Goal: Task Accomplishment & Management: Complete application form

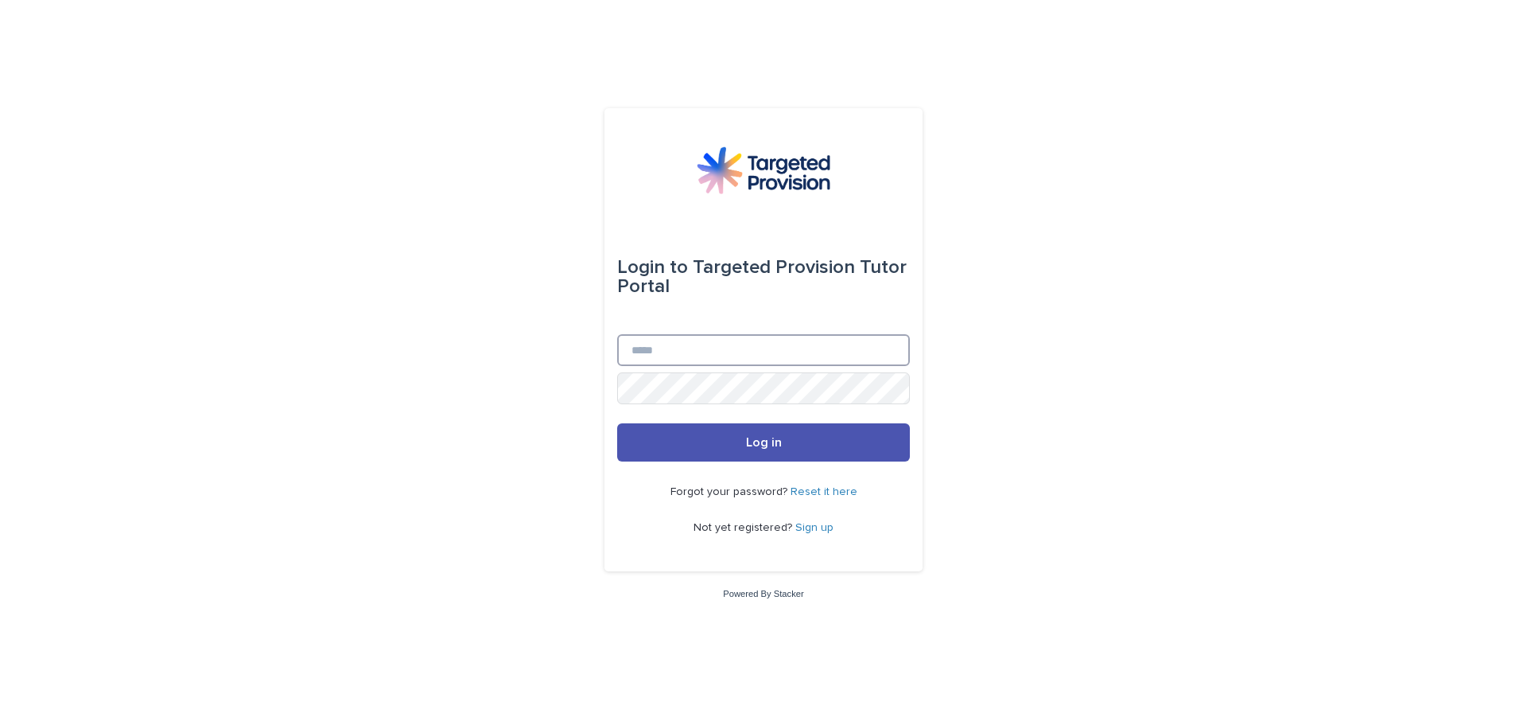
click at [668, 357] on input "Email" at bounding box center [763, 350] width 293 height 32
type input "**********"
click at [655, 384] on body "**********" at bounding box center [763, 362] width 1527 height 725
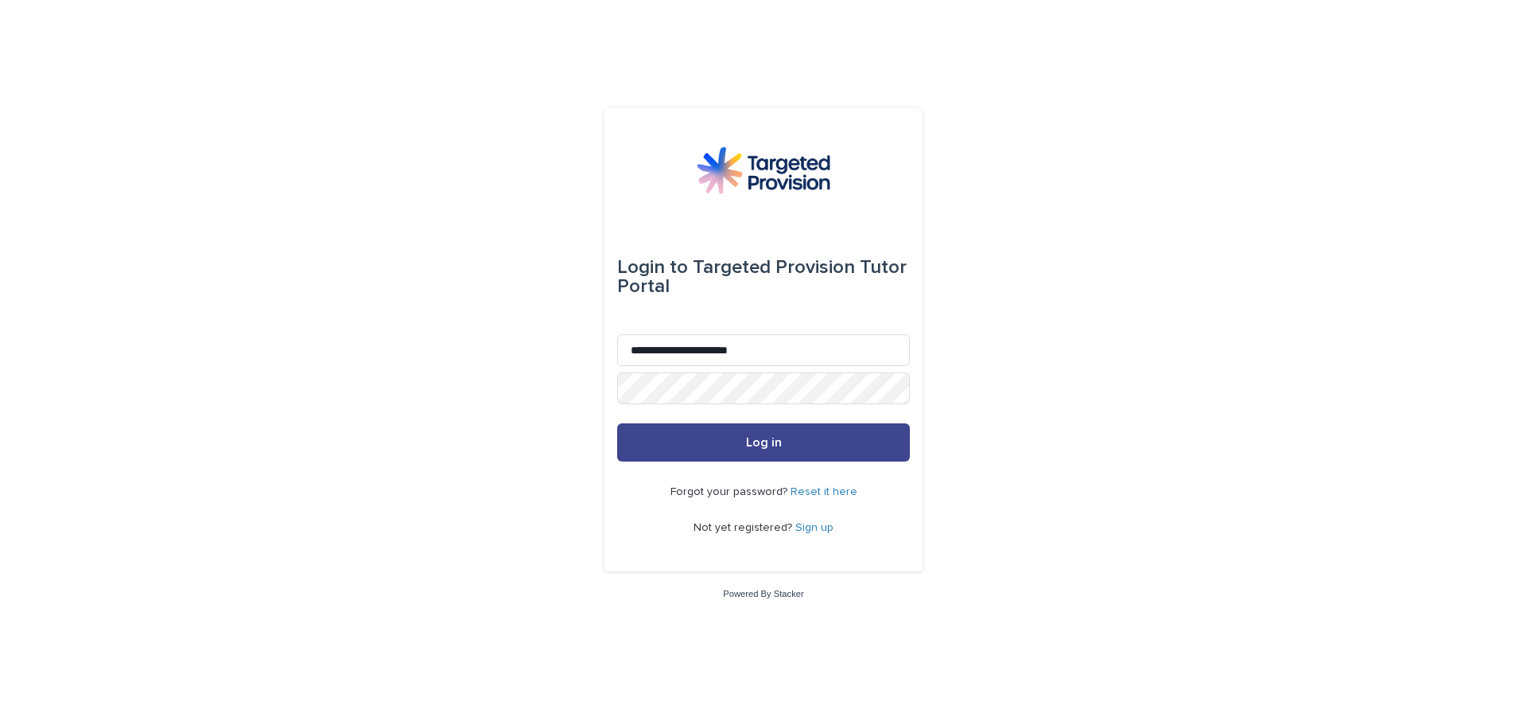
click at [712, 443] on button "Log in" at bounding box center [763, 442] width 293 height 38
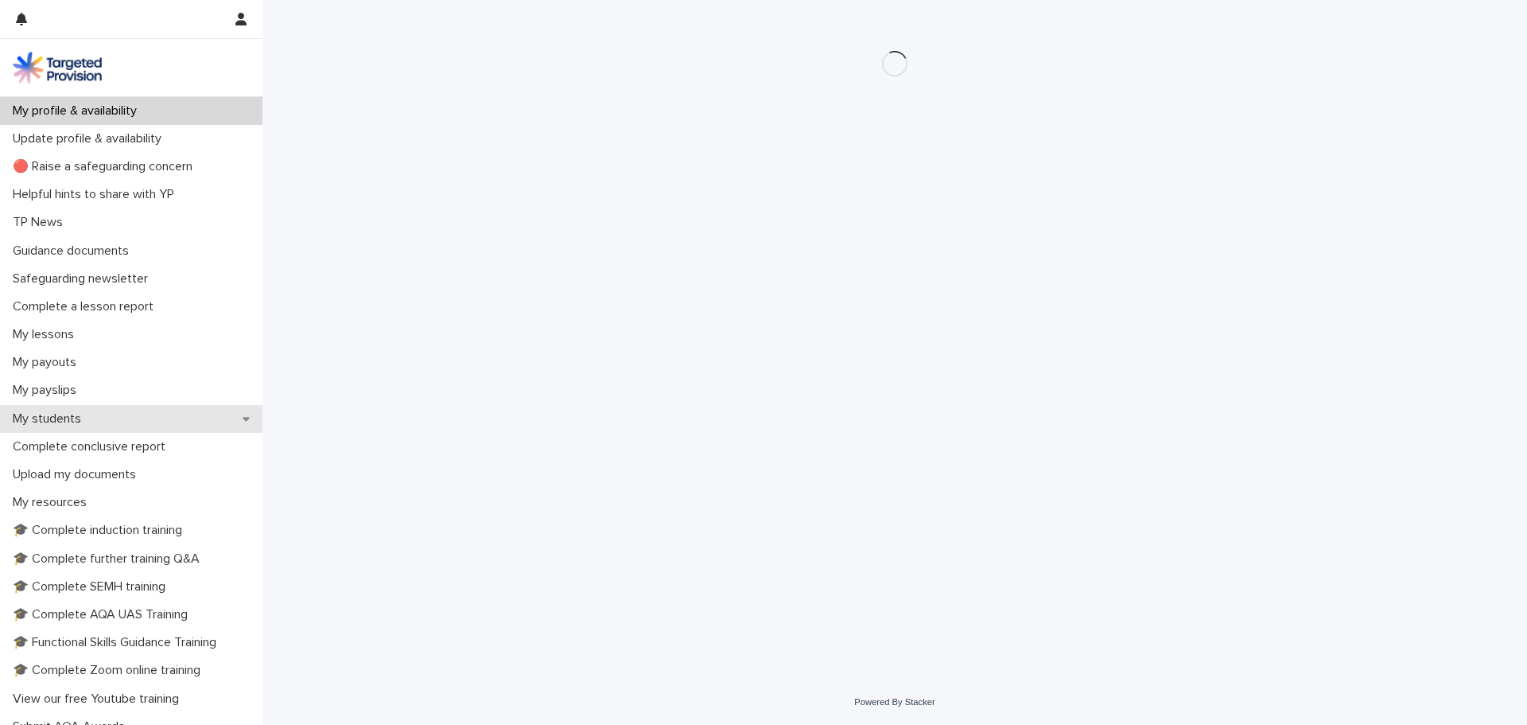
click at [49, 418] on p "My students" at bounding box center [49, 418] width 87 height 15
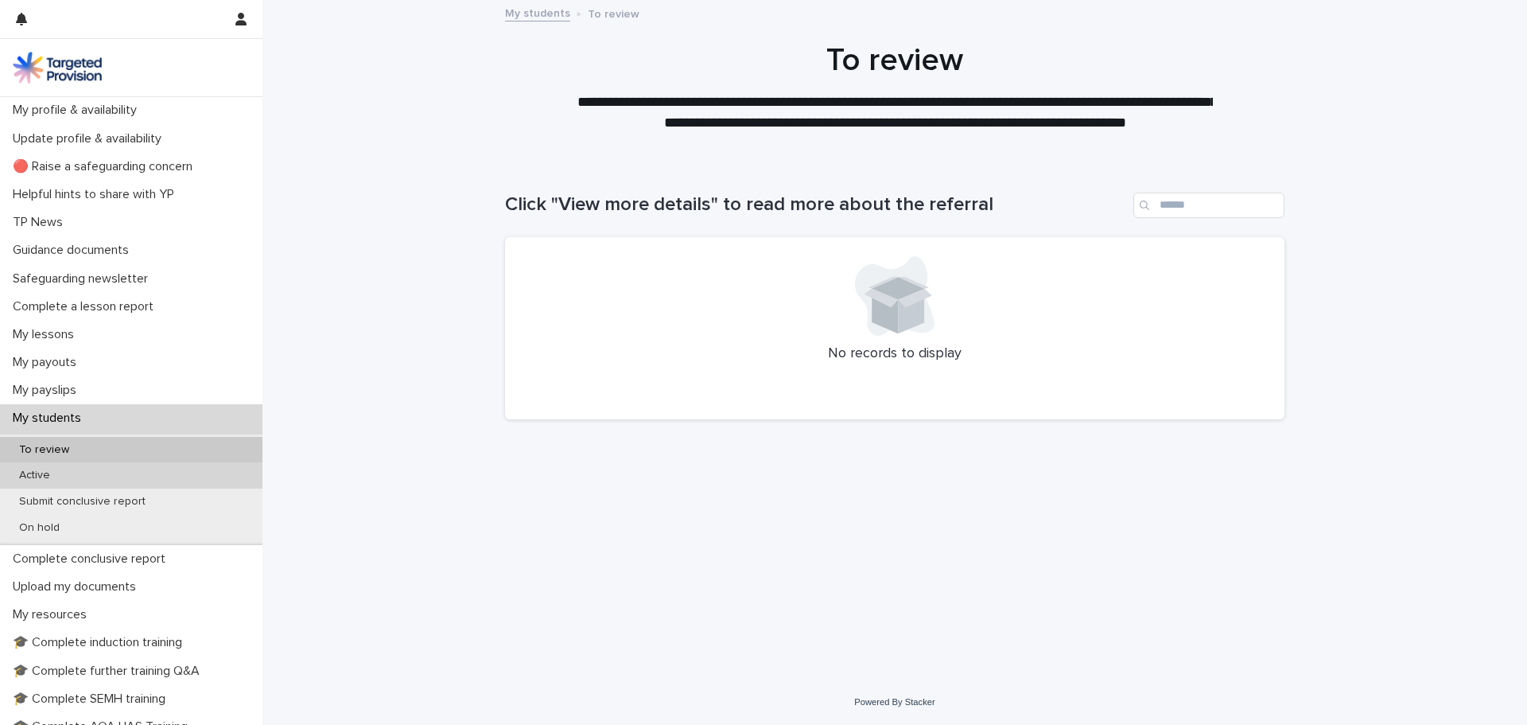
click at [49, 474] on p "Active" at bounding box center [34, 476] width 56 height 14
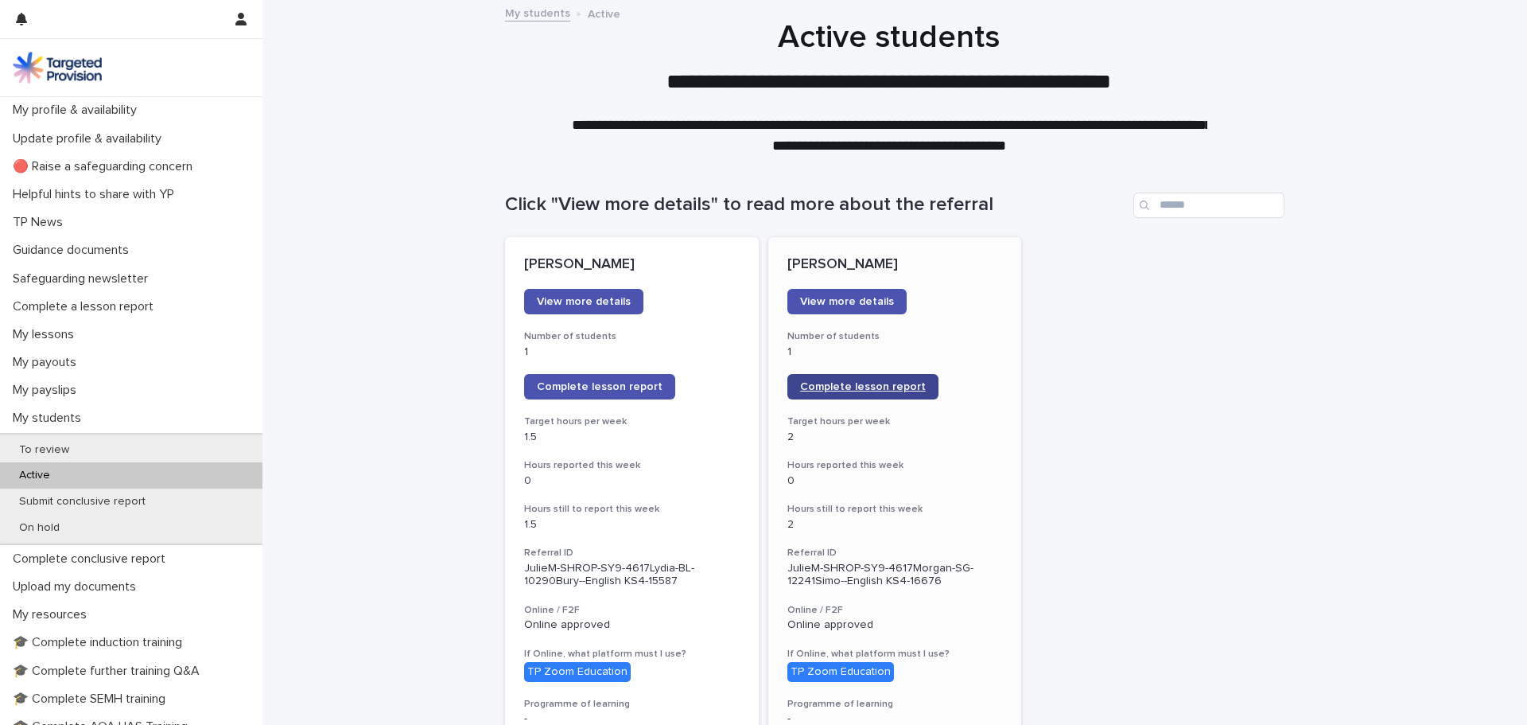
click at [844, 384] on span "Complete lesson report" at bounding box center [863, 386] width 126 height 11
click at [836, 391] on span "Complete lesson report" at bounding box center [863, 386] width 126 height 11
click at [130, 336] on div "My lessons" at bounding box center [131, 335] width 262 height 28
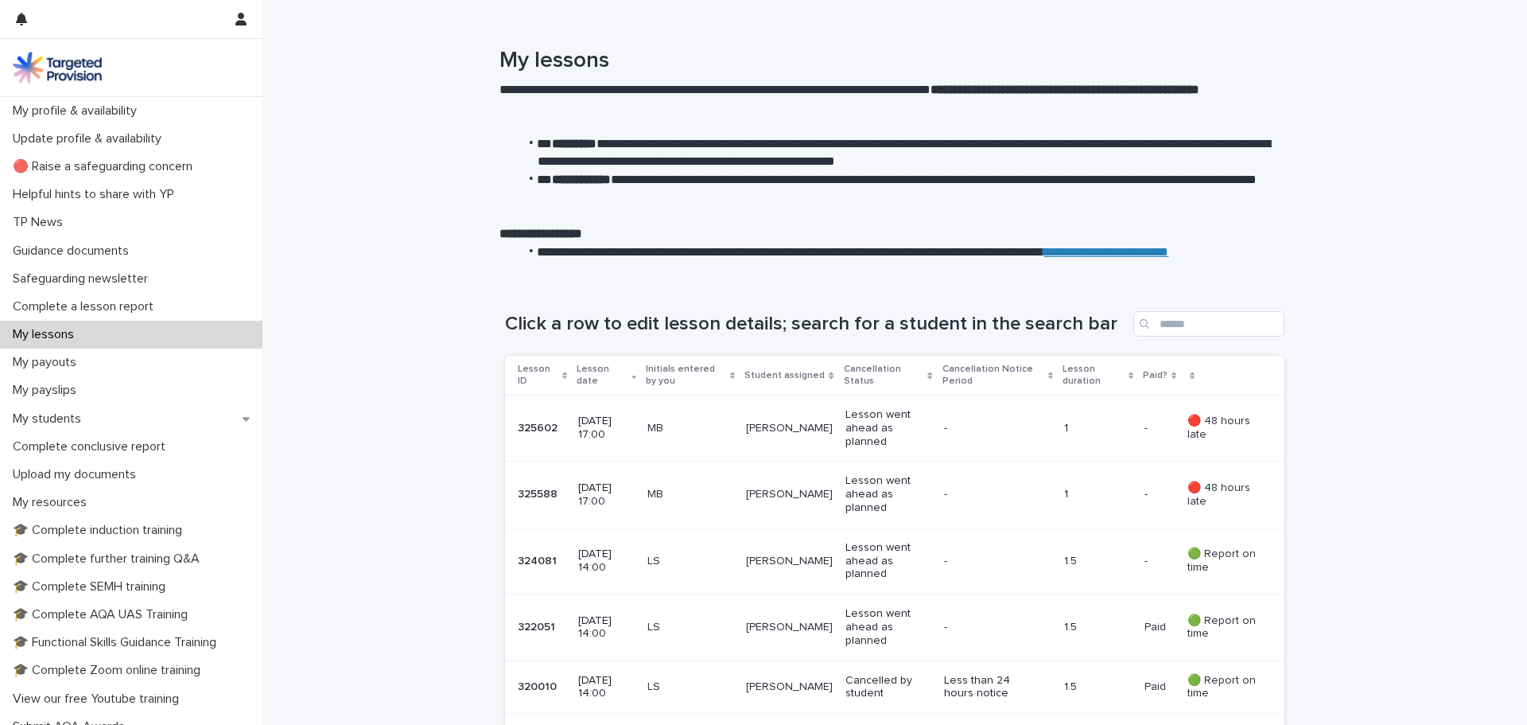
click at [944, 570] on div "-" at bounding box center [998, 561] width 108 height 26
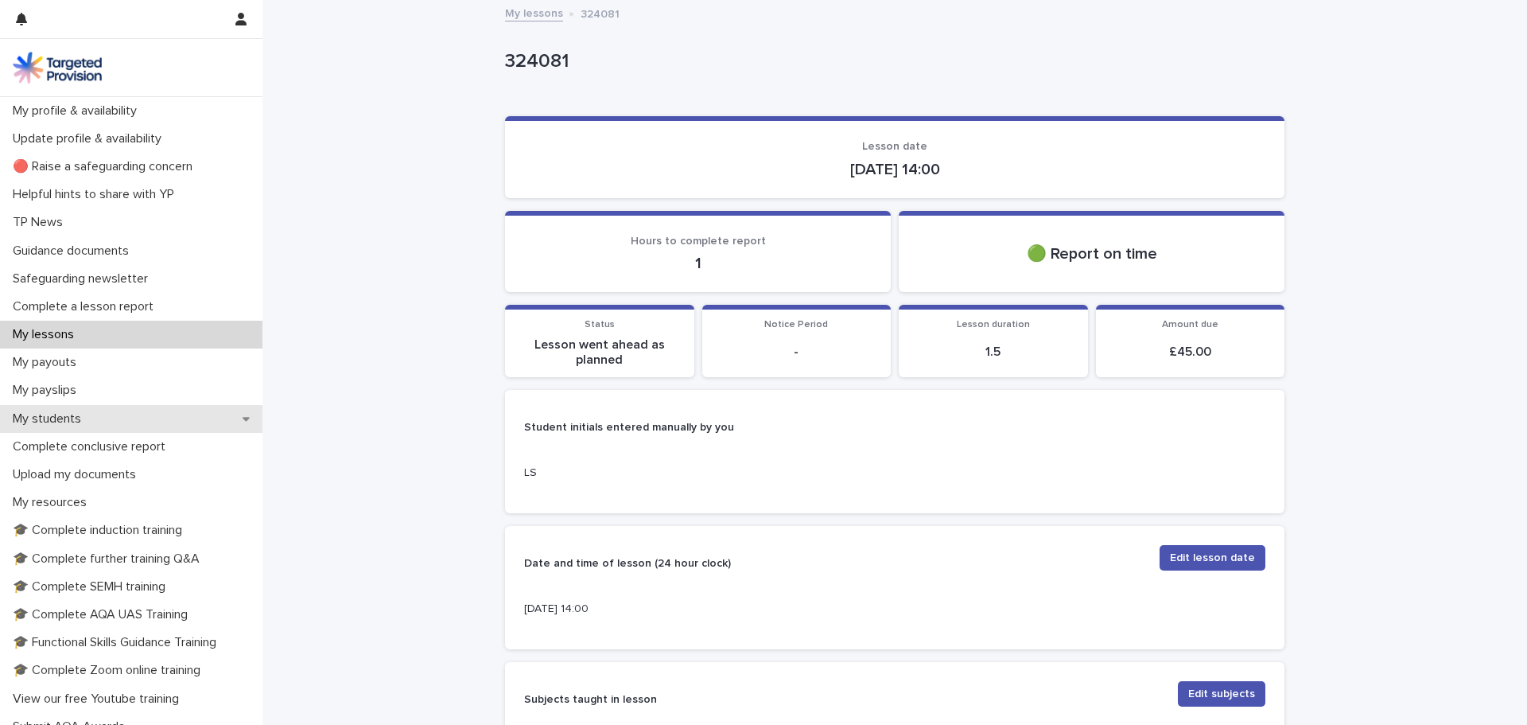
click at [83, 417] on p "My students" at bounding box center [49, 418] width 87 height 15
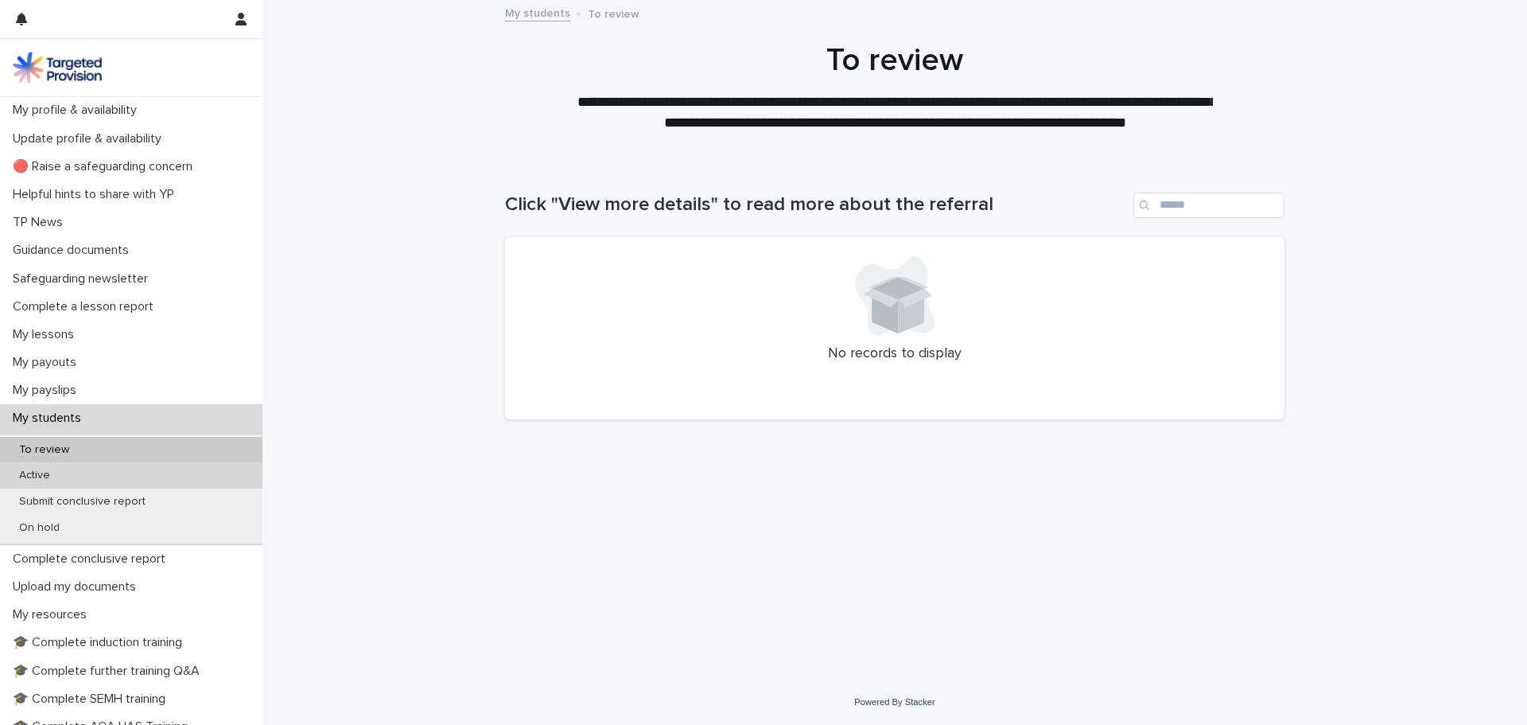
click at [53, 473] on p "Active" at bounding box center [34, 476] width 56 height 14
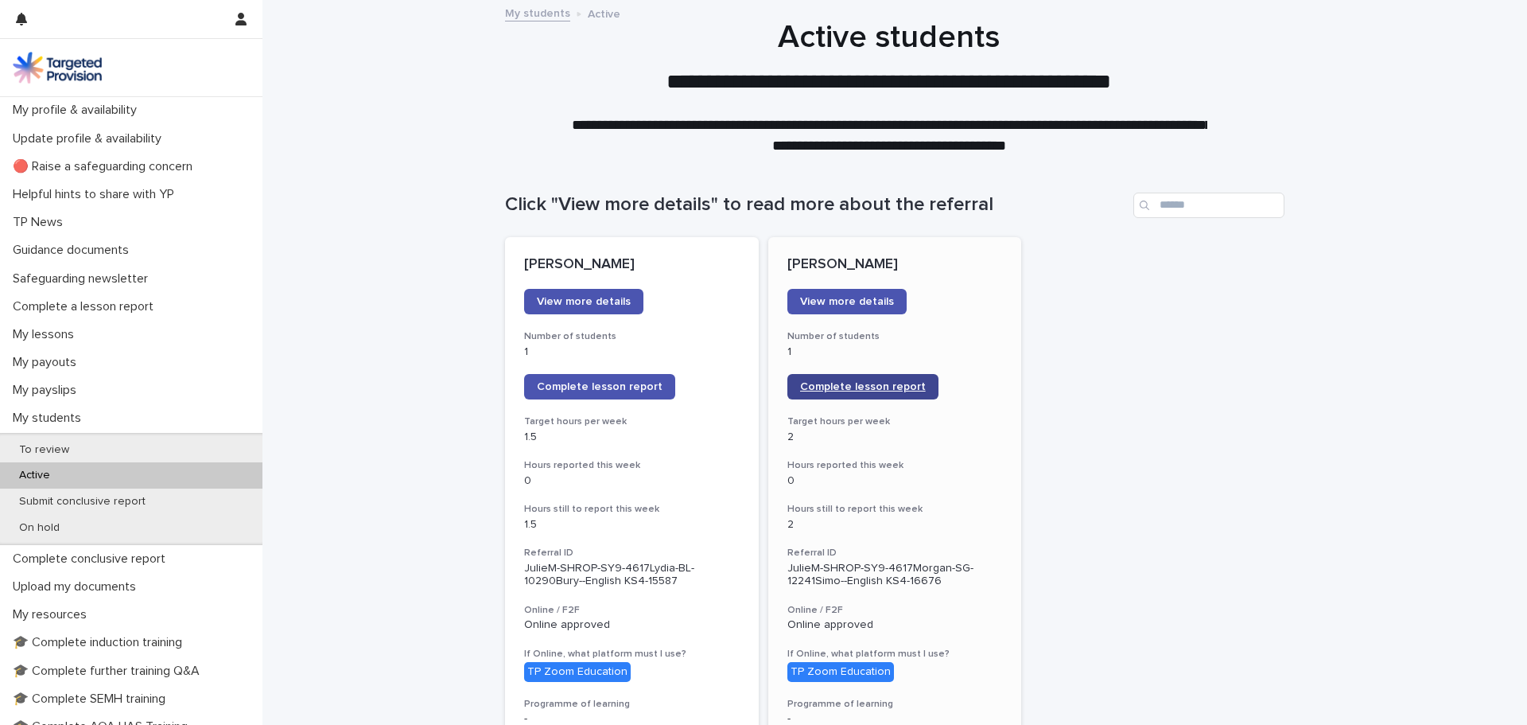
click at [858, 379] on link "Complete lesson report" at bounding box center [862, 386] width 151 height 25
click at [610, 389] on span "Complete lesson report" at bounding box center [600, 386] width 126 height 11
